Goal: Check status

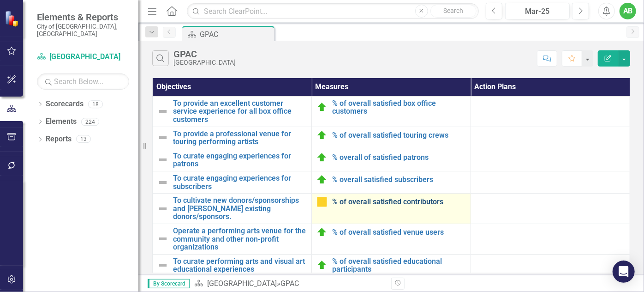
scroll to position [23, 0]
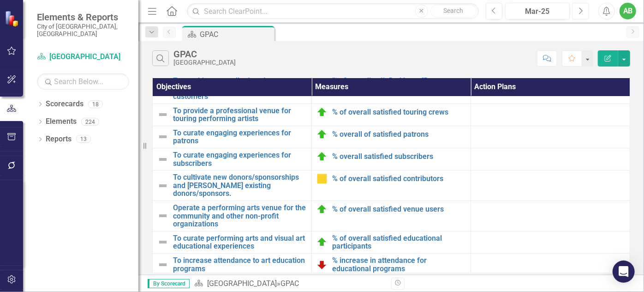
click at [583, 11] on icon "Next" at bounding box center [580, 11] width 5 height 8
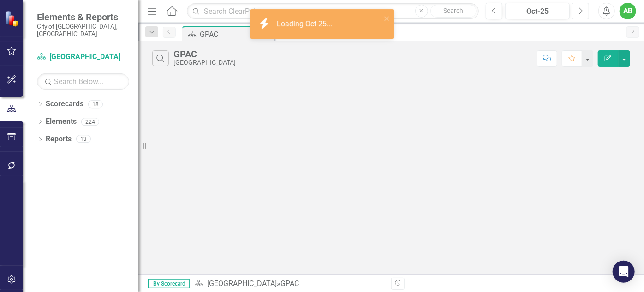
click at [583, 11] on icon "Next" at bounding box center [580, 11] width 5 height 8
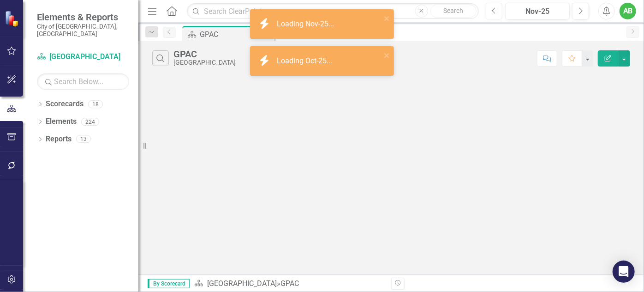
click at [492, 11] on icon "Previous" at bounding box center [494, 11] width 5 height 8
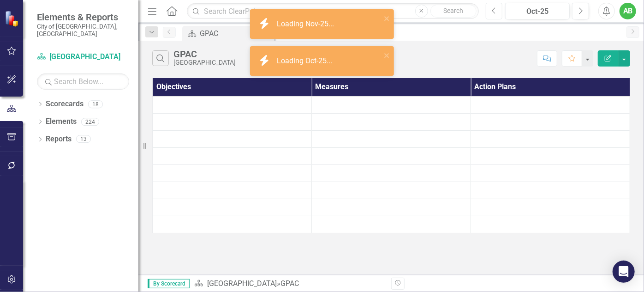
click at [492, 11] on icon "Previous" at bounding box center [494, 11] width 5 height 8
